Goal: Task Accomplishment & Management: Complete application form

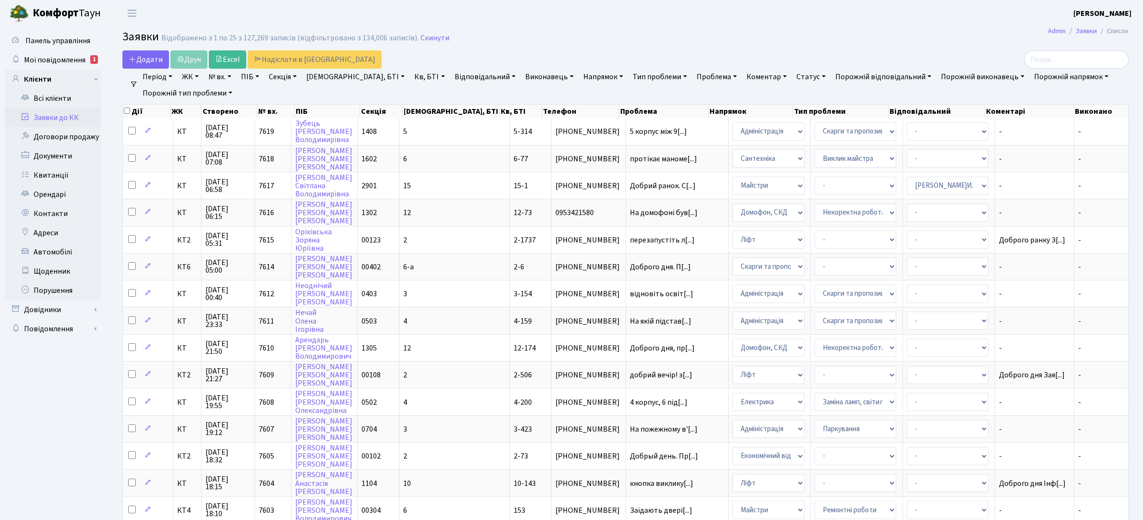
select select "25"
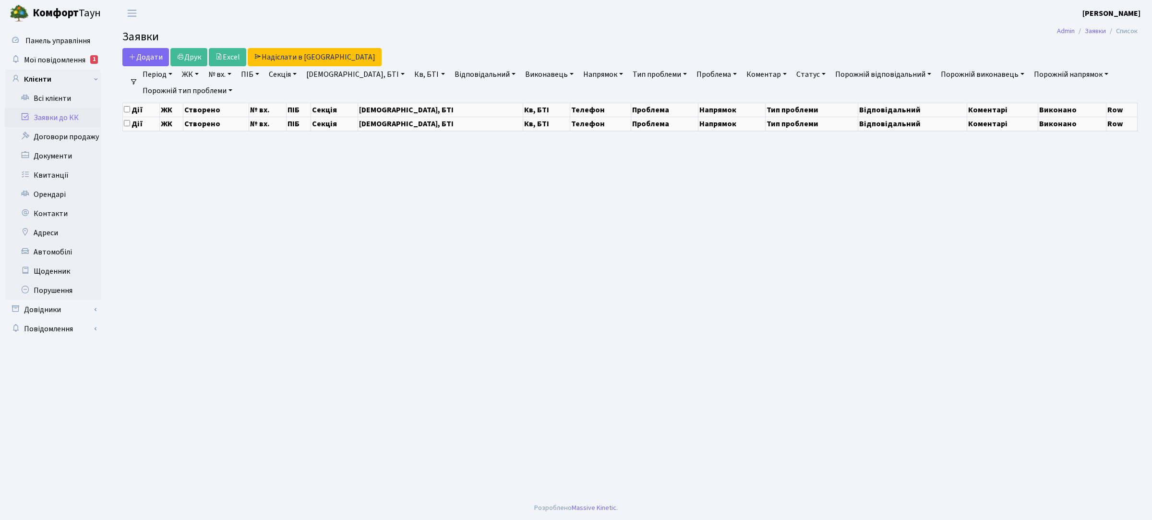
select select "25"
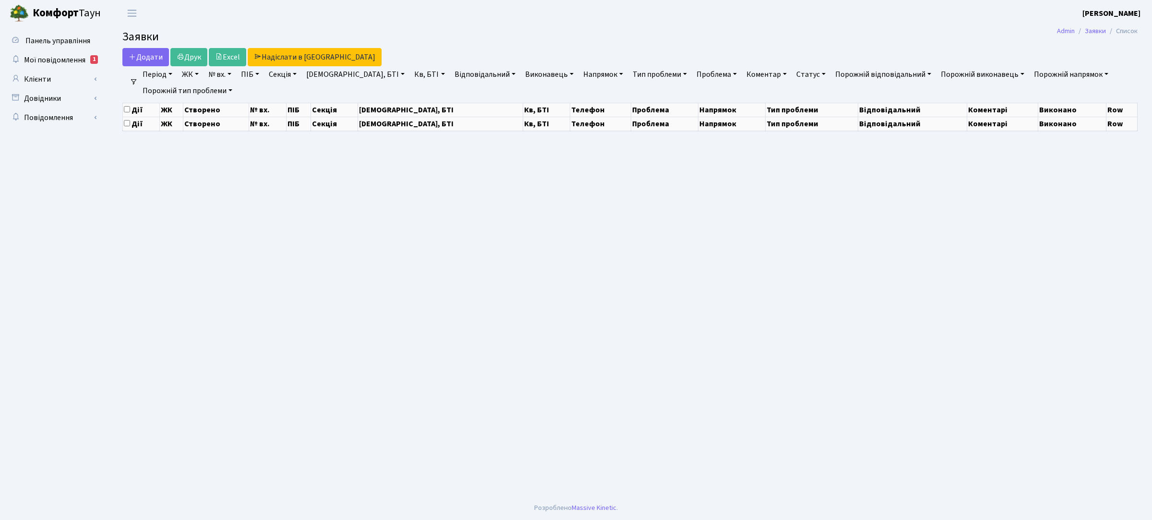
select select "25"
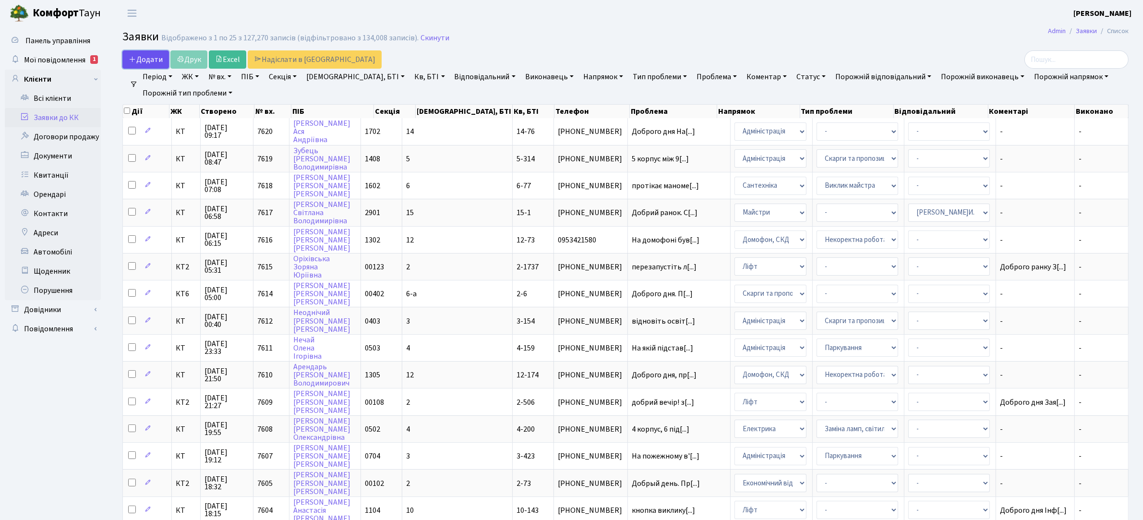
click at [135, 60] on icon at bounding box center [133, 59] width 8 height 8
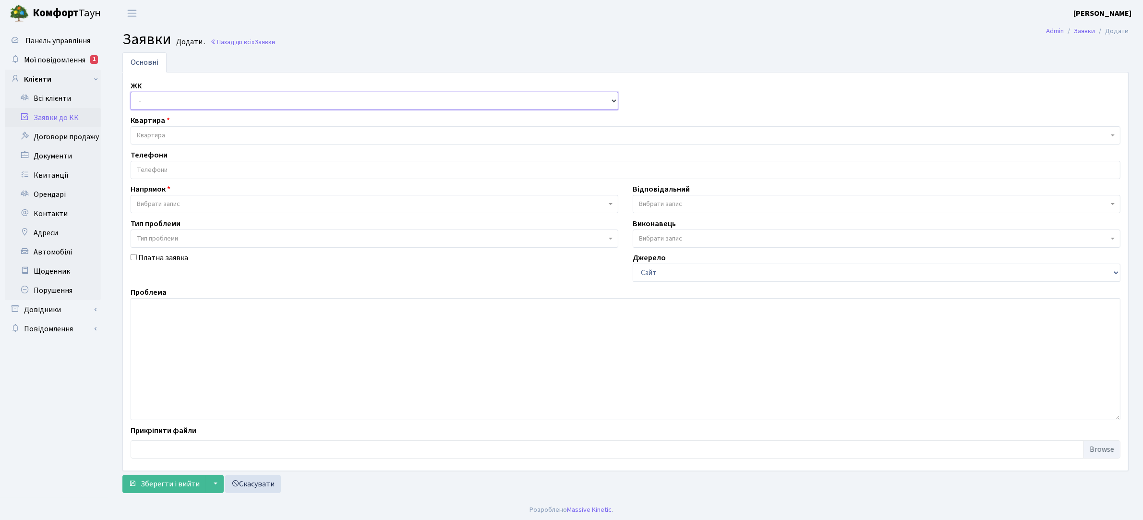
drag, startPoint x: 0, startPoint y: 0, endPoint x: 211, endPoint y: 102, distance: 234.6
click at [211, 102] on select "- КТ, вул. Регенераторна, 4 КТ2, просп. Соборності, 17 КТ3, вул. Березнева, 16 …" at bounding box center [375, 101] width 488 height 18
select select "271"
click at [131, 92] on select "- КТ, вул. Регенераторна, 4 КТ2, просп. Соборності, 17 КТ3, вул. Березнева, 16 …" at bounding box center [375, 101] width 488 height 18
select select
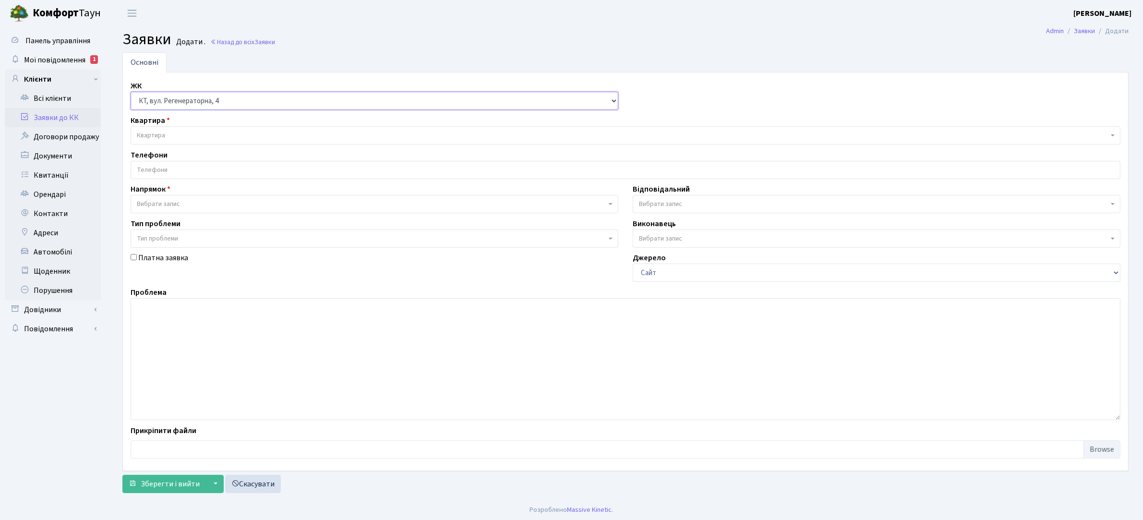
select select
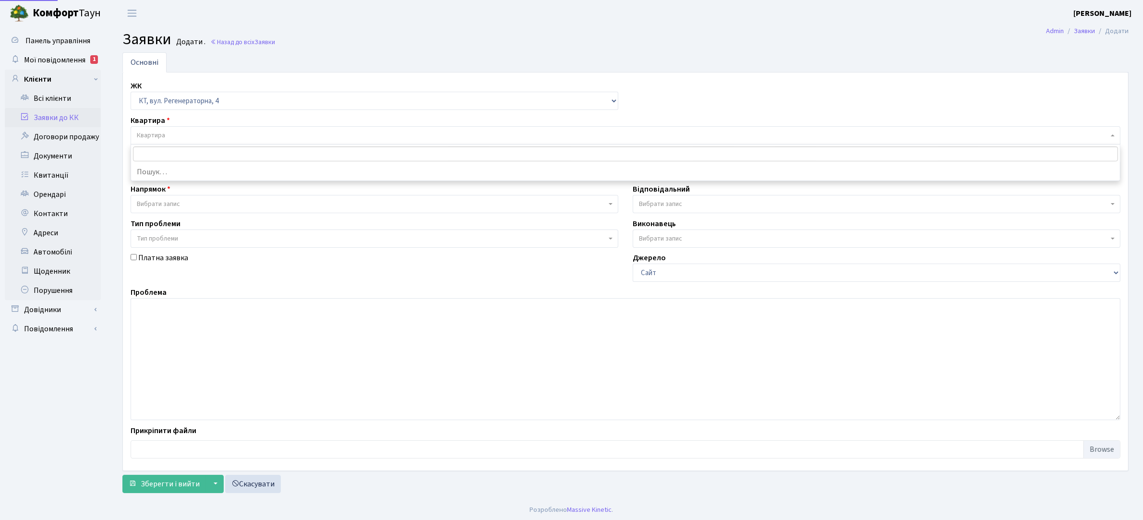
click at [199, 137] on span "Квартира" at bounding box center [622, 136] width 971 height 10
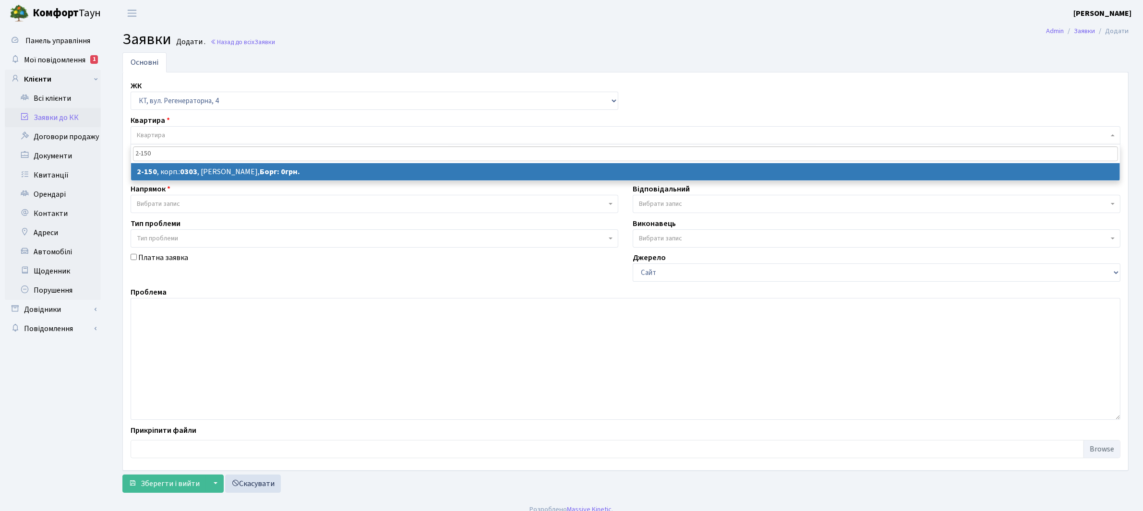
type input "2-150"
select select
select select "563"
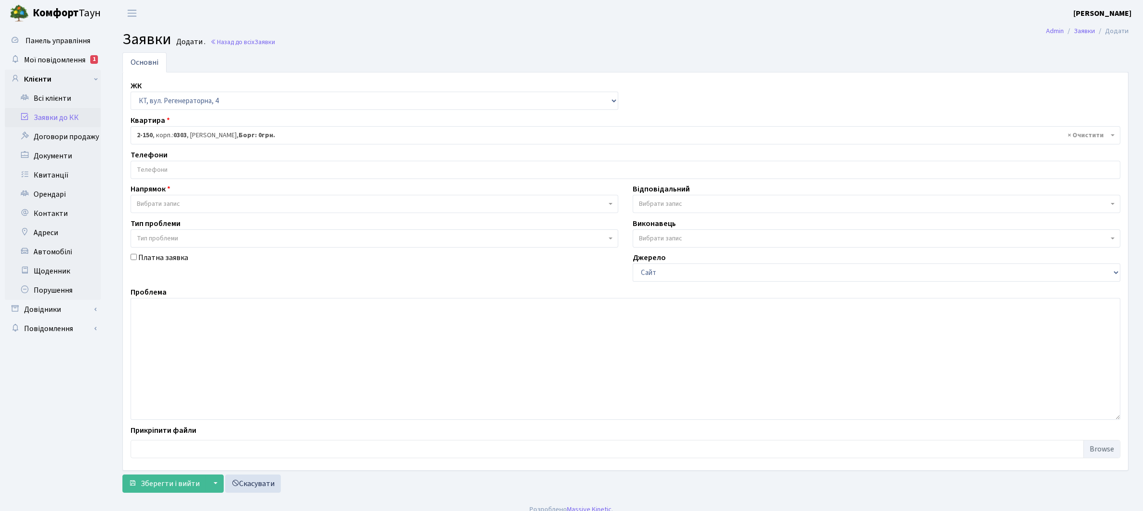
click at [189, 204] on span "Вибрати запис" at bounding box center [371, 204] width 469 height 10
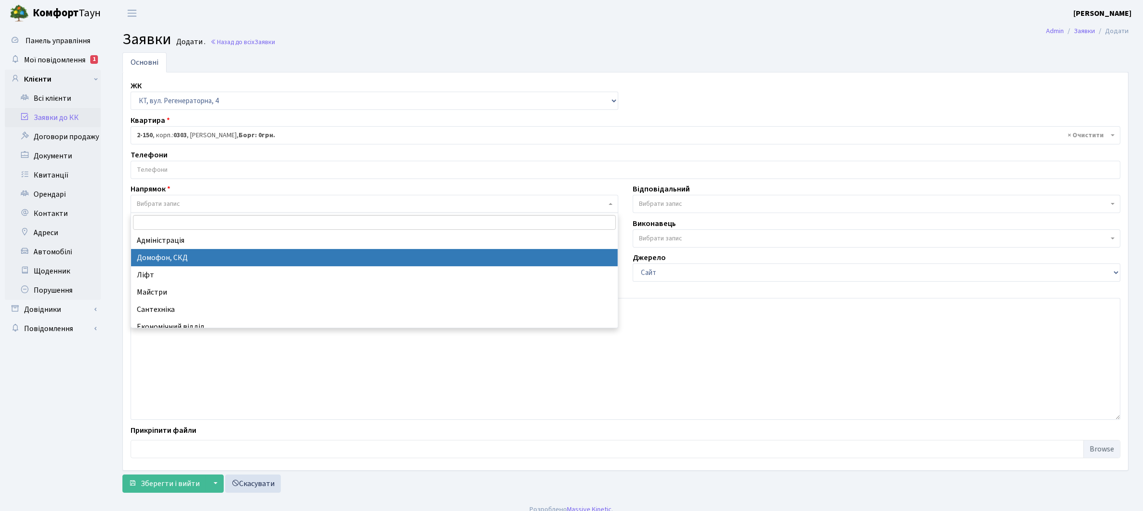
select select "4"
select select
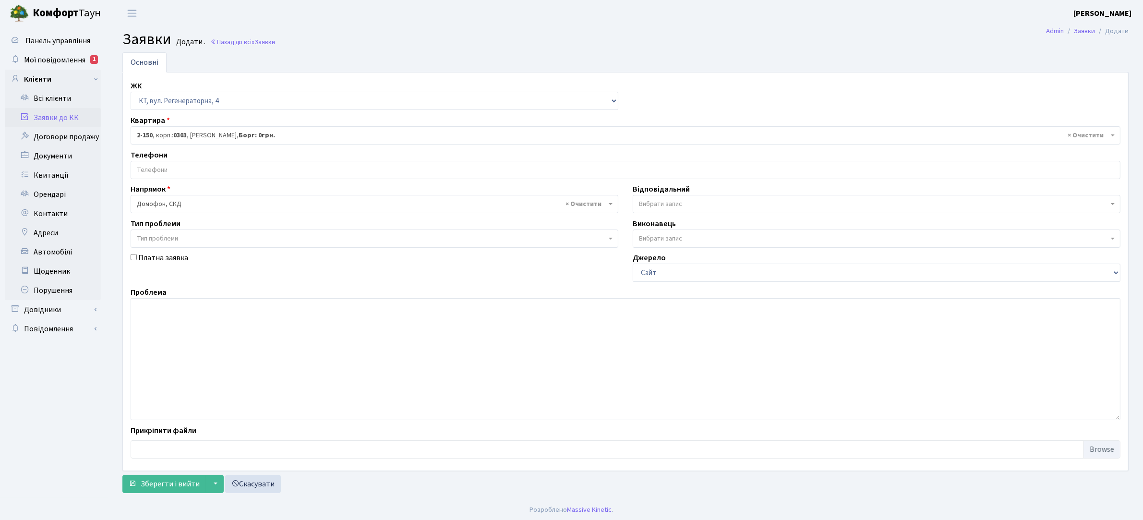
click at [201, 169] on input "search" at bounding box center [625, 169] width 989 height 17
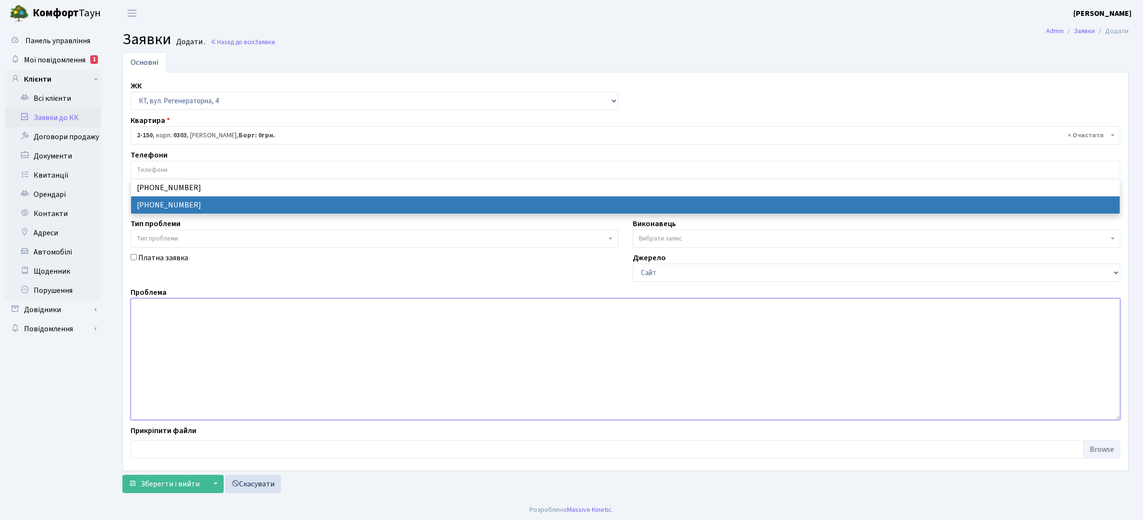
click at [143, 309] on textarea at bounding box center [626, 359] width 990 height 122
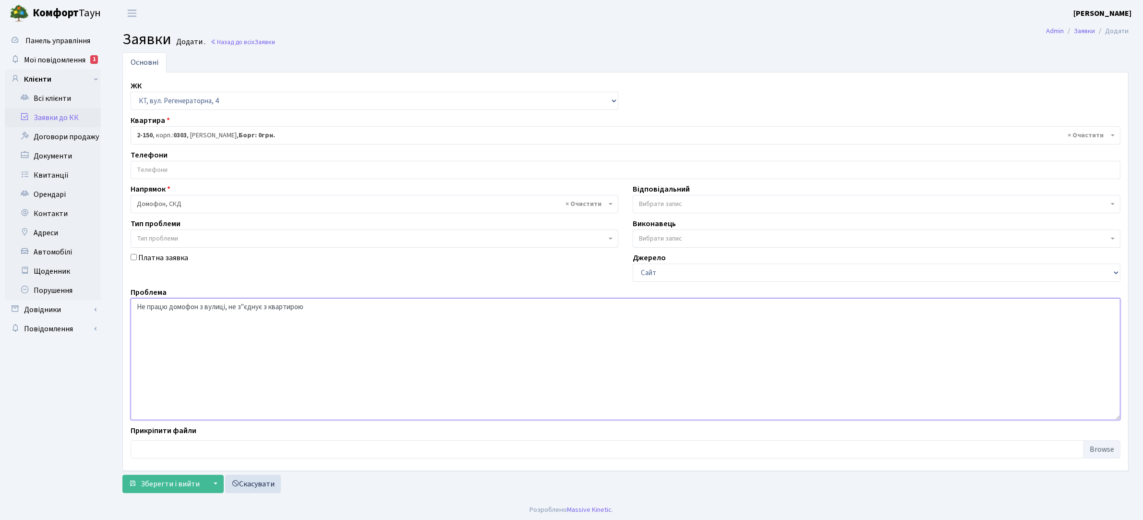
scroll to position [2, 0]
type textarea "Не працю домофон з вулиці, не з"єднує з квартирою"
click at [169, 481] on span "Зберегти і вийти" at bounding box center [170, 482] width 59 height 11
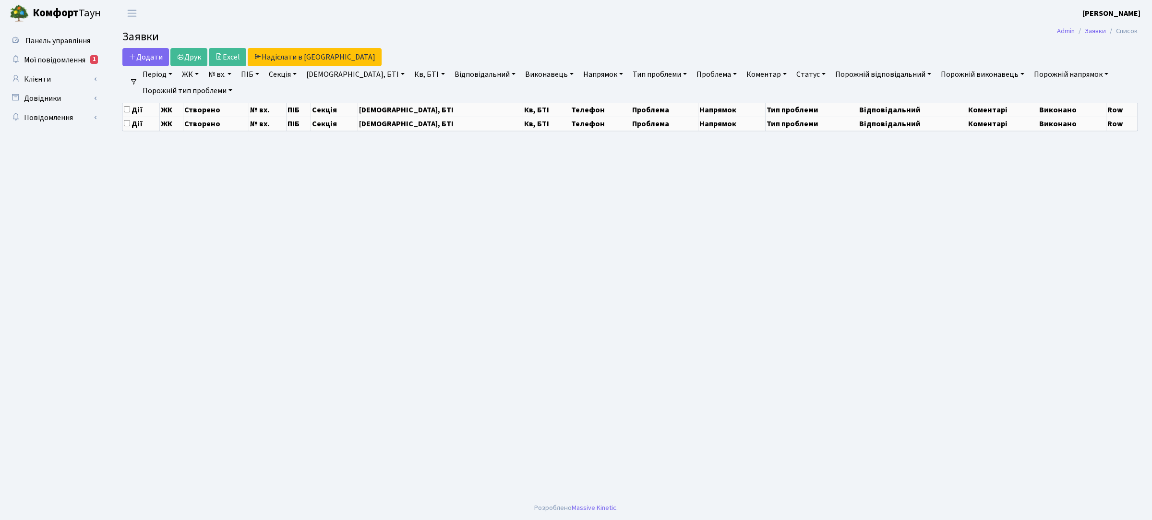
select select "25"
